Goal: Transaction & Acquisition: Purchase product/service

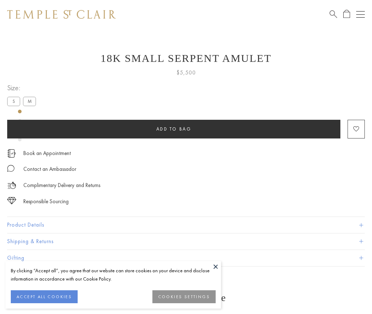
click at [174, 129] on span "Add to bag" at bounding box center [173, 129] width 35 height 6
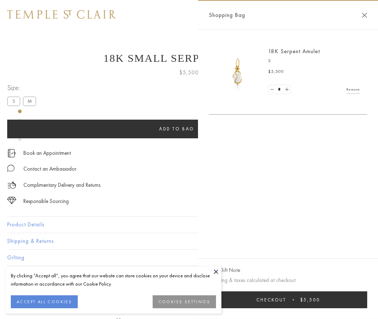
click at [290, 300] on button "Checkout $5,500" at bounding box center [288, 300] width 158 height 17
